Goal: Task Accomplishment & Management: Use online tool/utility

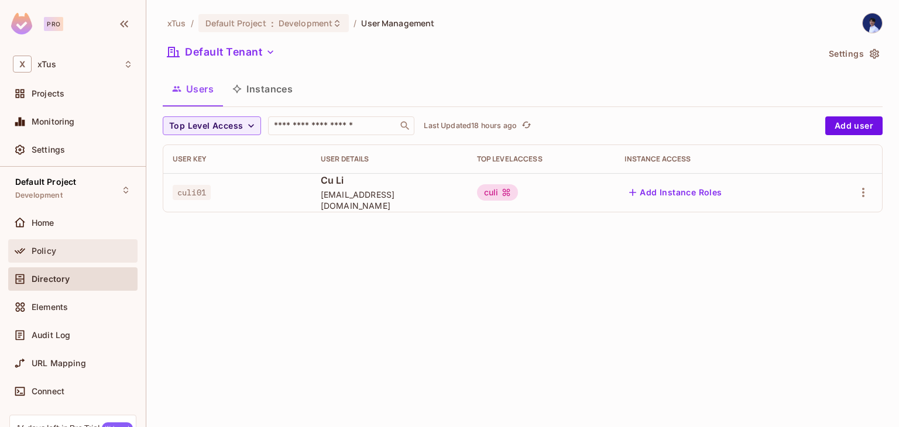
click at [24, 252] on icon at bounding box center [20, 251] width 12 height 12
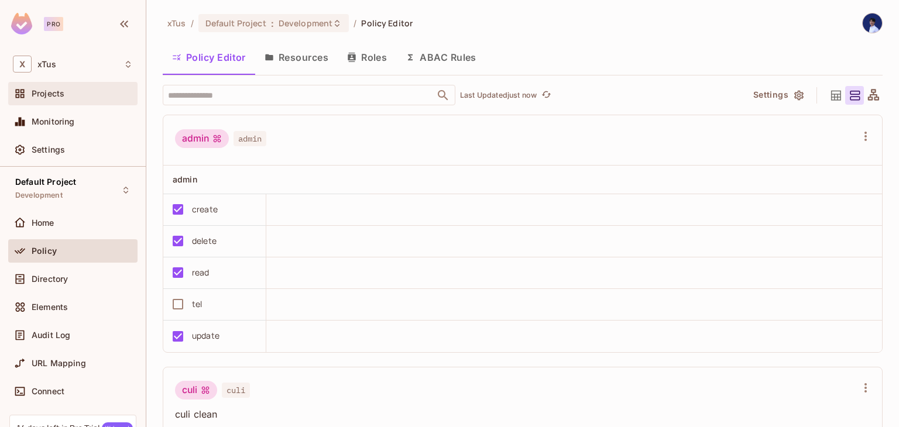
click at [68, 100] on div "Projects" at bounding box center [73, 94] width 120 height 14
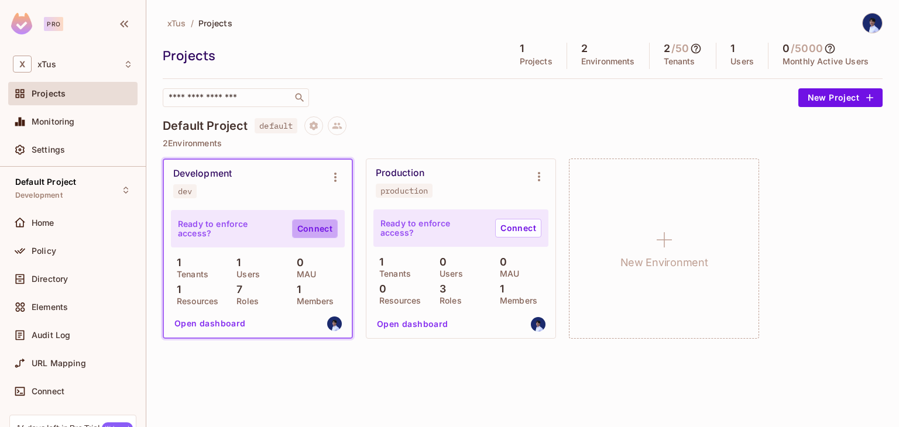
click at [301, 232] on link "Connect" at bounding box center [315, 228] width 46 height 19
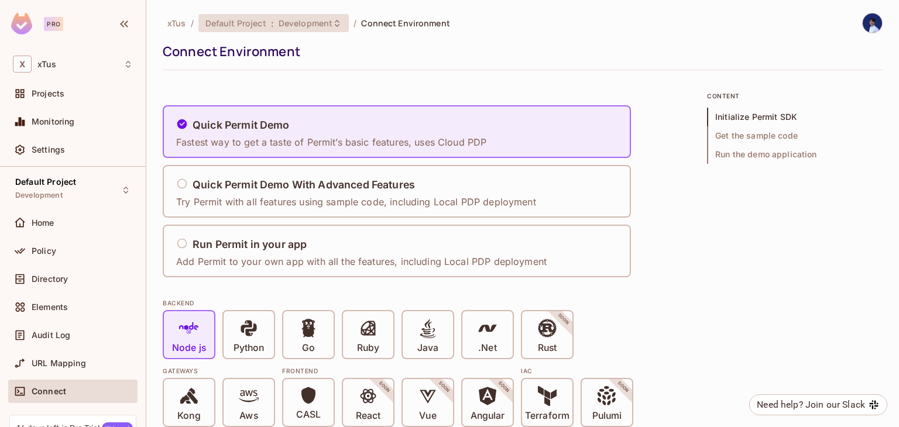
click at [252, 31] on div "Default Project : Development" at bounding box center [273, 23] width 151 height 18
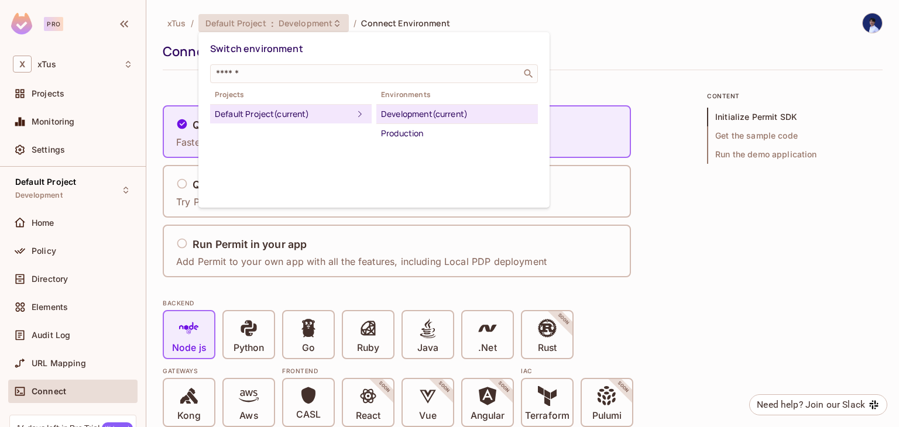
click at [304, 114] on div "Default Project (current)" at bounding box center [284, 114] width 138 height 14
click at [160, 20] on div at bounding box center [449, 213] width 899 height 427
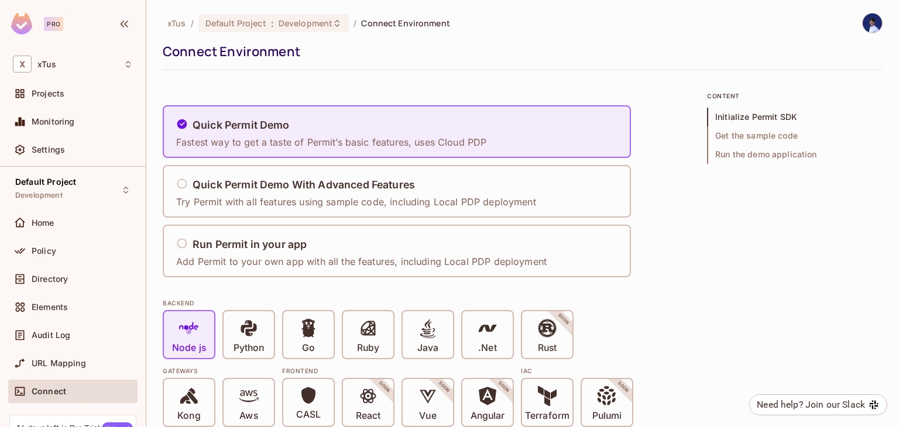
click at [171, 20] on div "Switch environment ​ Projects Default Project (current) Environments Developmen…" at bounding box center [449, 213] width 899 height 427
click at [176, 23] on span "xTus" at bounding box center [176, 23] width 19 height 11
click at [25, 62] on span "X" at bounding box center [22, 64] width 19 height 17
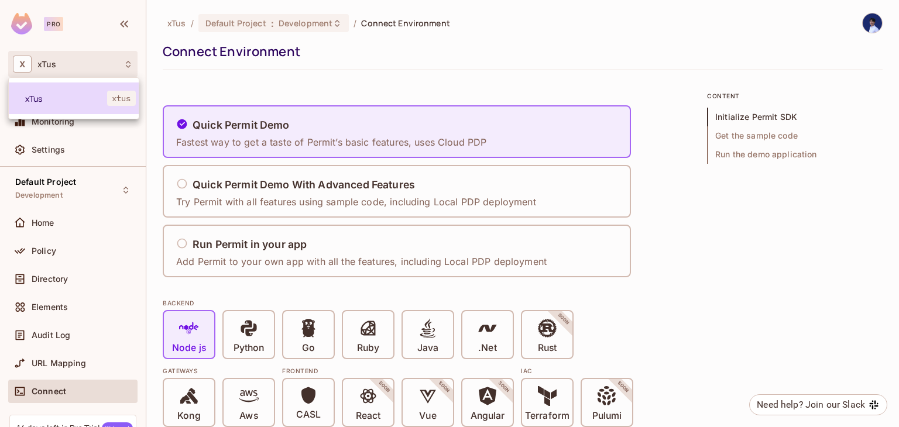
click at [75, 103] on span "xTus" at bounding box center [66, 98] width 82 height 11
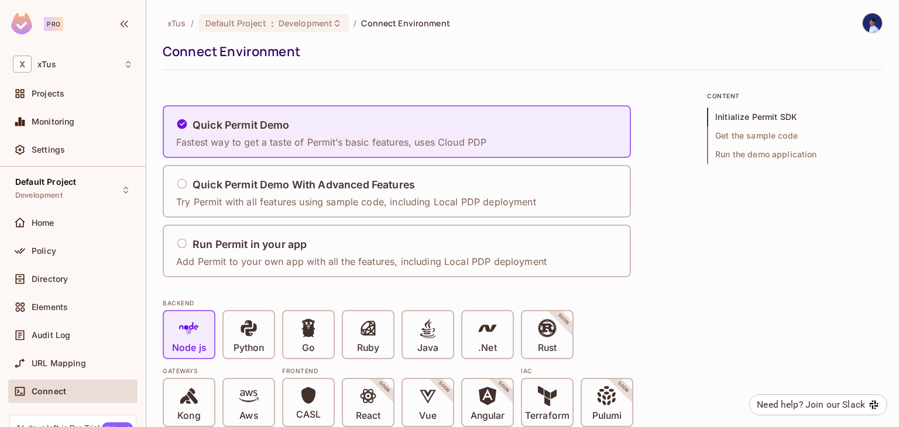
click at [33, 18] on div "Pro" at bounding box center [43, 24] width 64 height 22
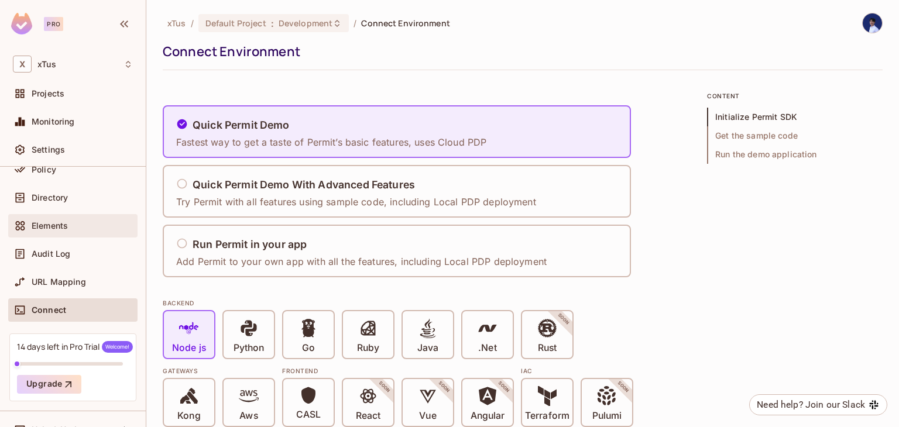
scroll to position [102, 0]
